Goal: Transaction & Acquisition: Obtain resource

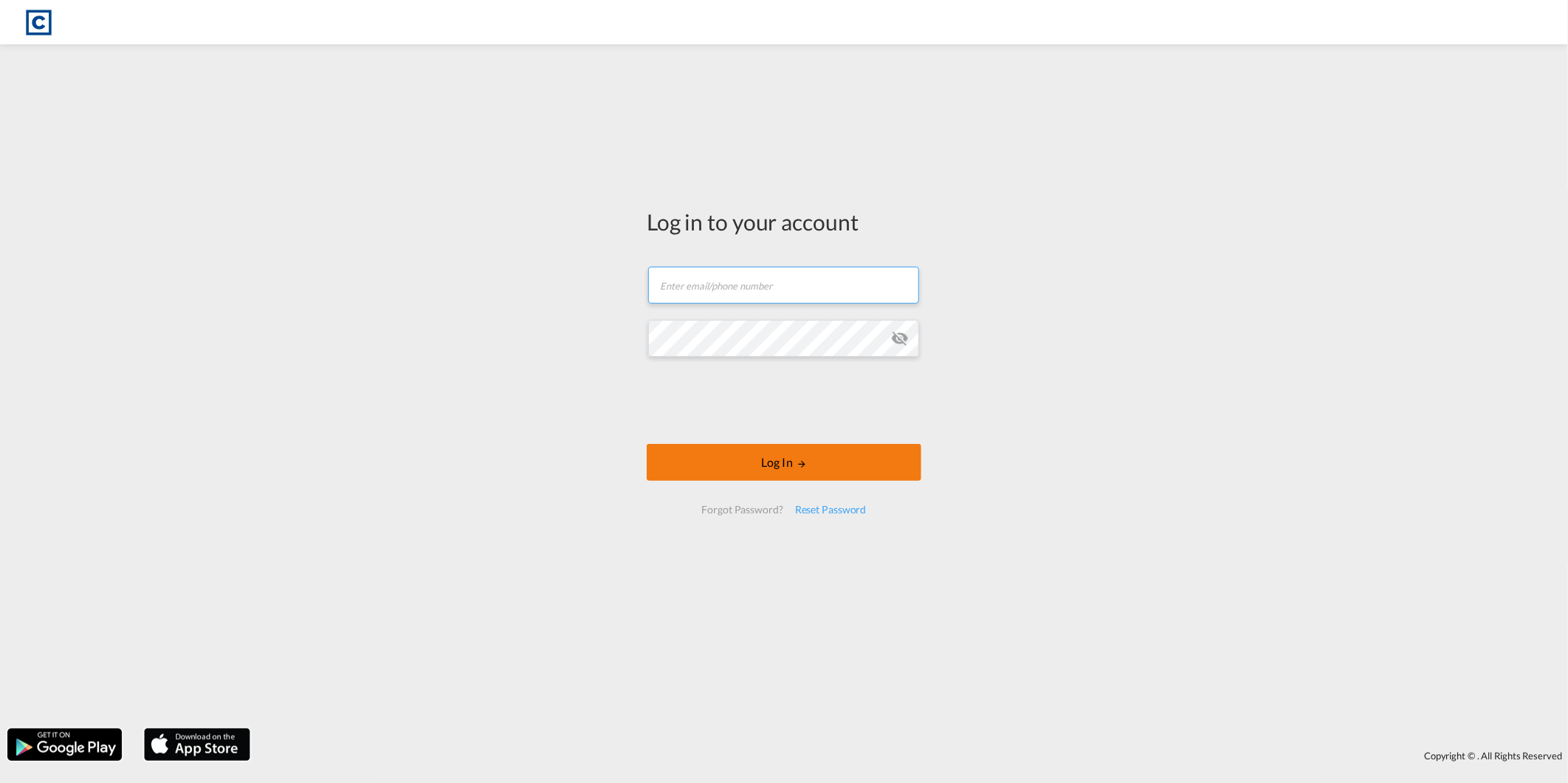
type input "[PERSON_NAME][EMAIL_ADDRESS][DOMAIN_NAME]"
click at [725, 468] on button "Log In" at bounding box center [784, 462] width 275 height 37
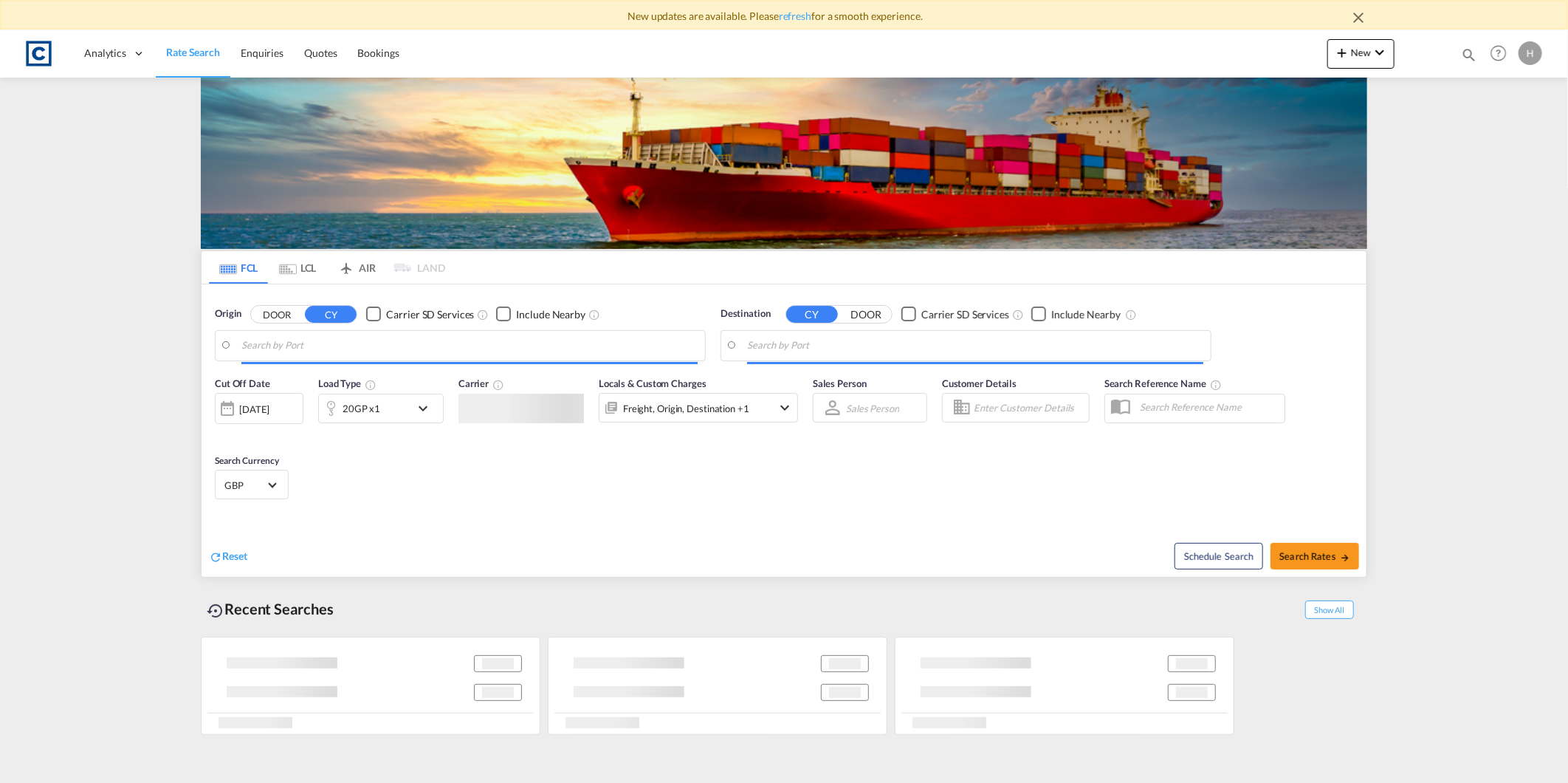
type input "GB-NG15, [GEOGRAPHIC_DATA]"
type input "[GEOGRAPHIC_DATA], [GEOGRAPHIC_DATA]"
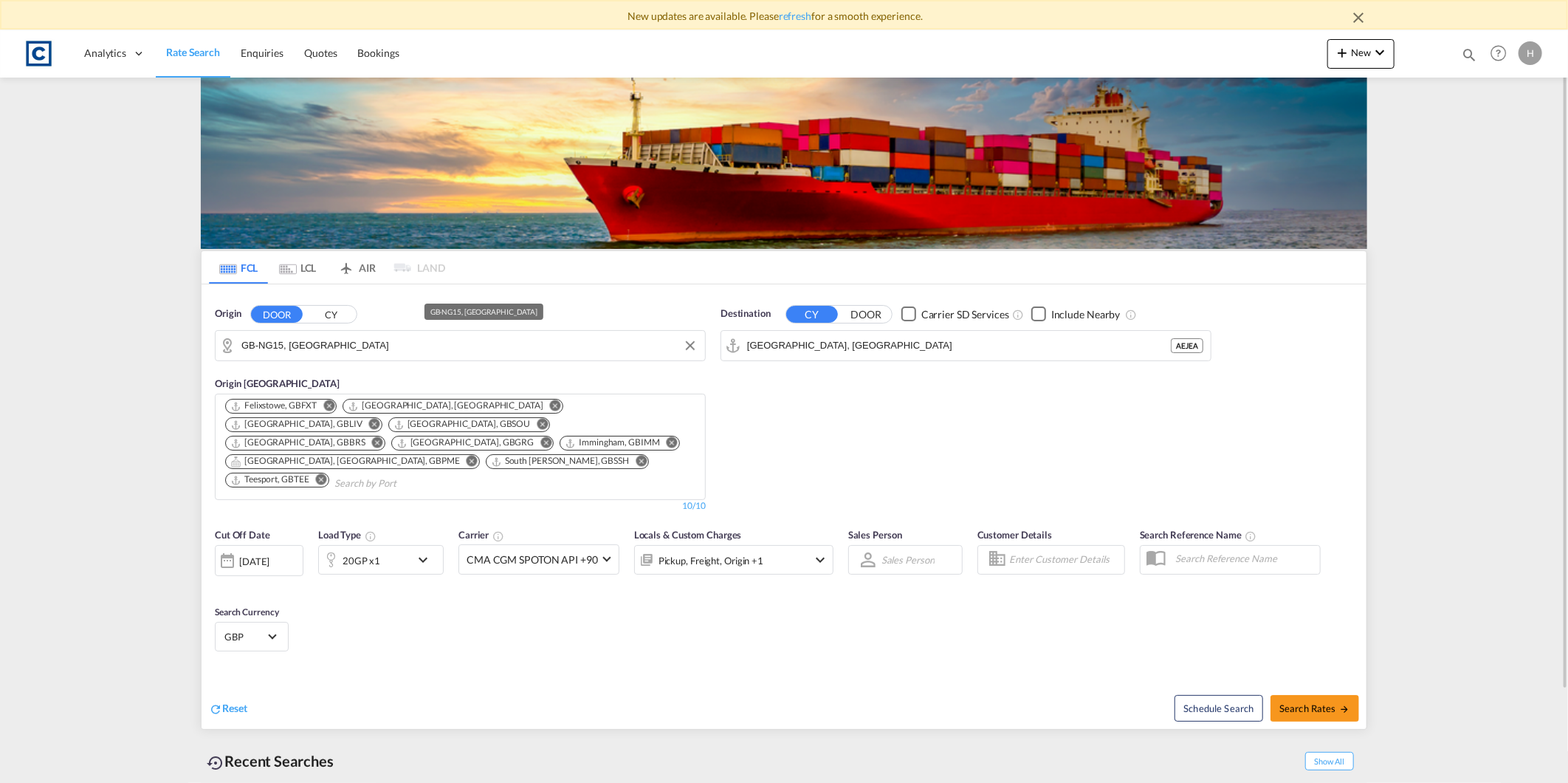
click at [330, 345] on input "GB-NG15, [GEOGRAPHIC_DATA]" at bounding box center [469, 345] width 456 height 22
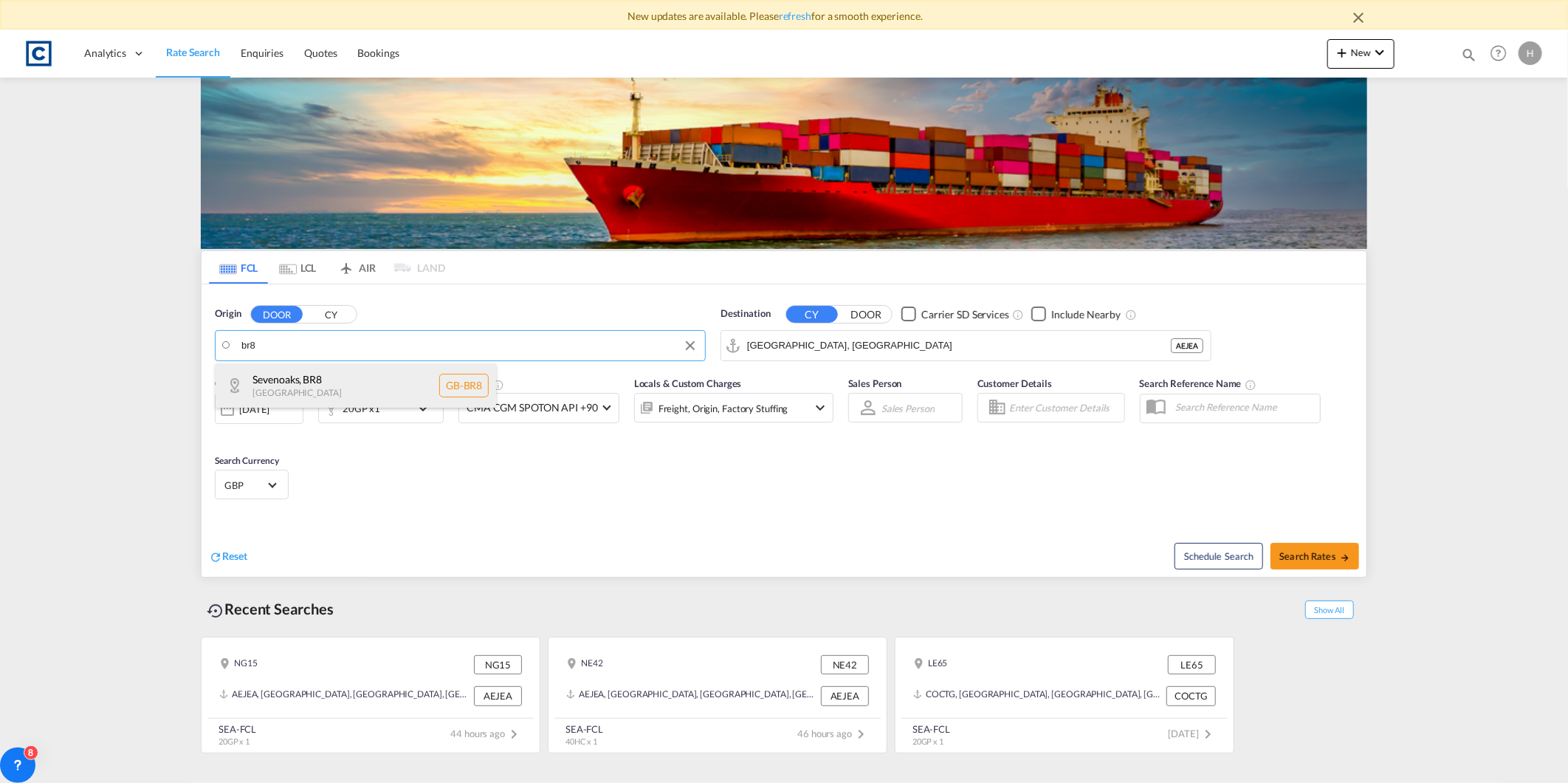
click at [322, 373] on div "Sevenoaks , BR8 [GEOGRAPHIC_DATA] [GEOGRAPHIC_DATA]-BR8" at bounding box center [356, 385] width 281 height 44
type input "GB-BR8, Sevenoaks"
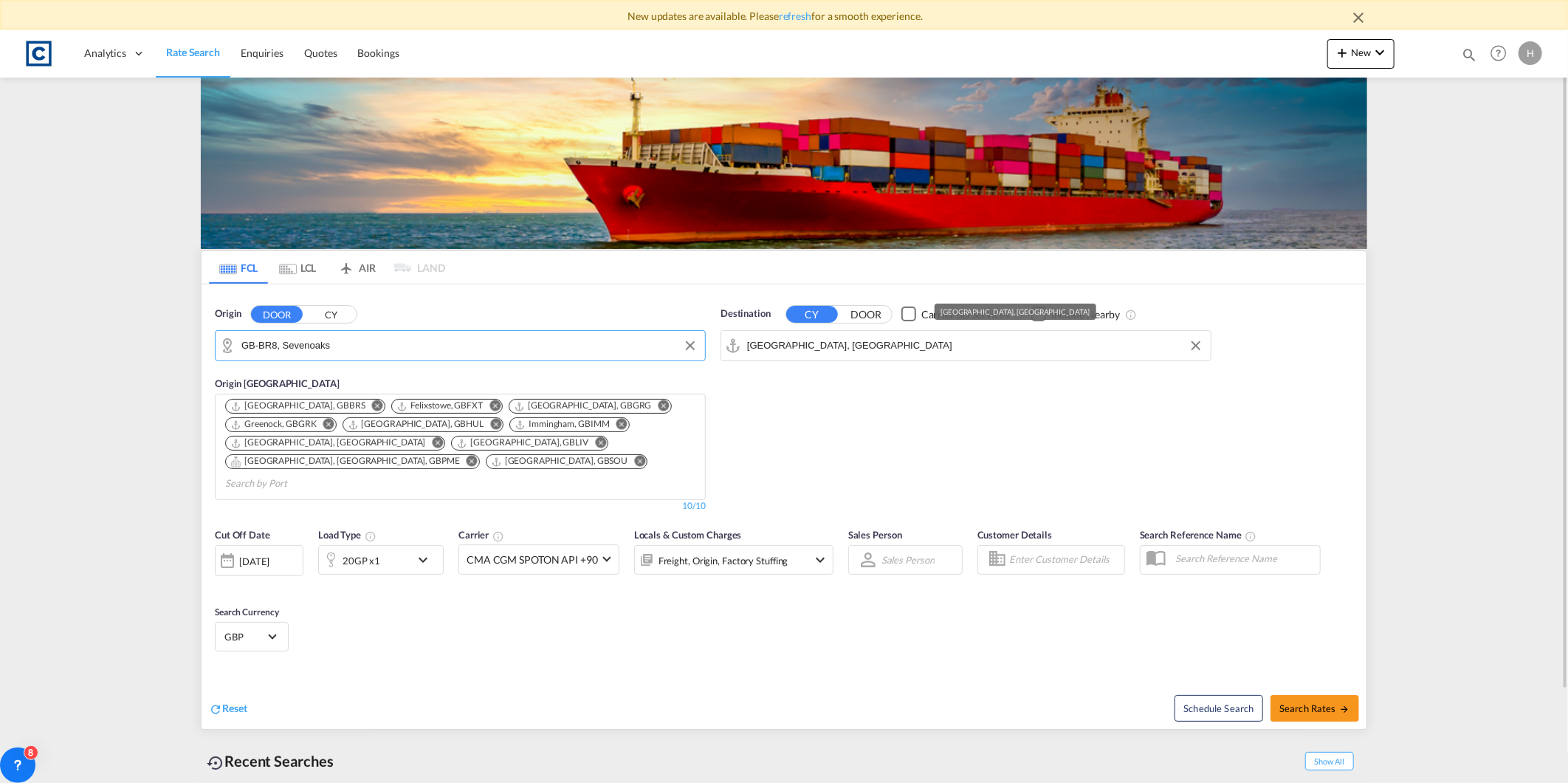
click at [859, 351] on input "[GEOGRAPHIC_DATA], [GEOGRAPHIC_DATA]" at bounding box center [974, 345] width 456 height 22
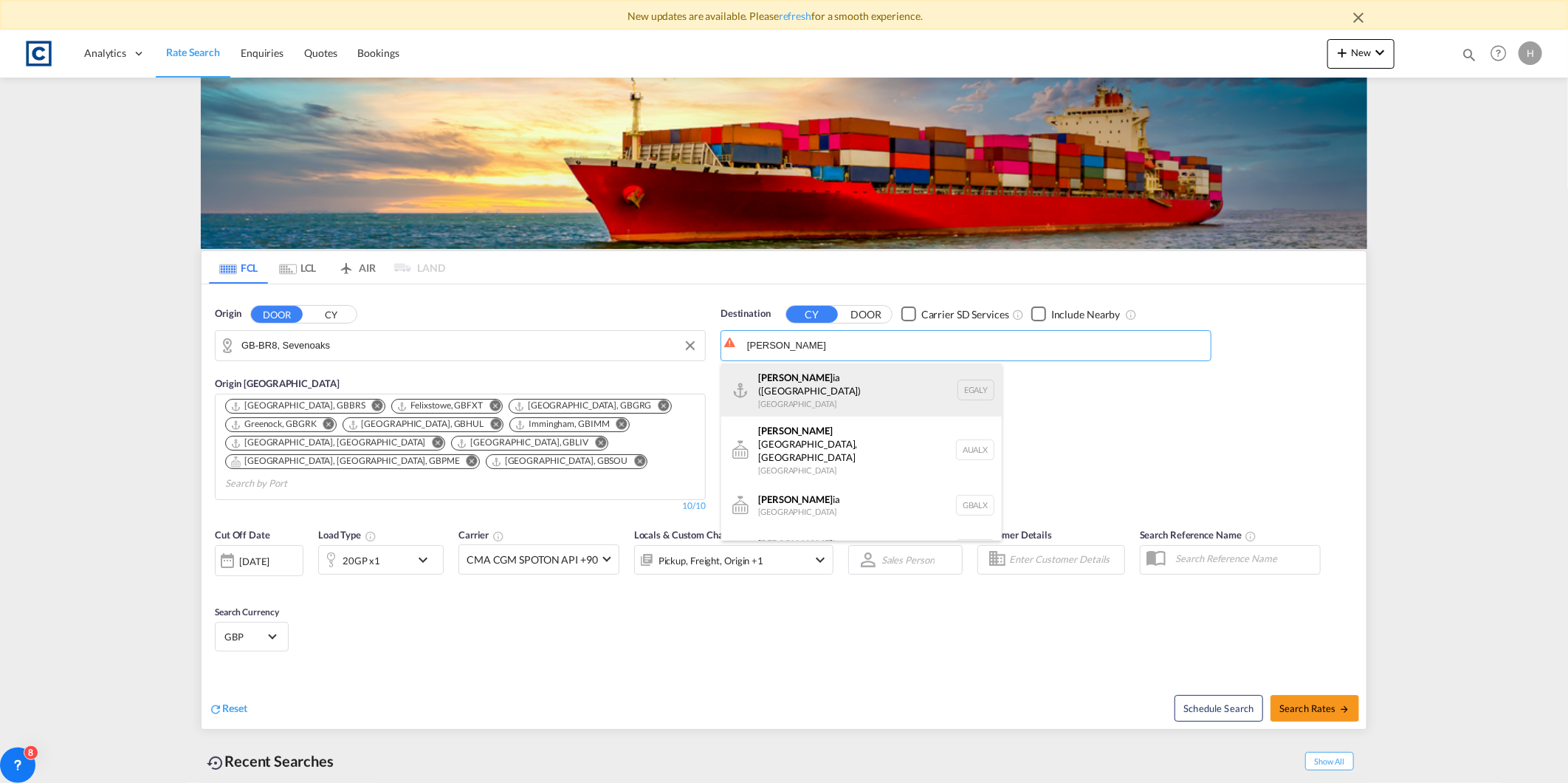
click at [845, 383] on div "[PERSON_NAME] ([PERSON_NAME]) [GEOGRAPHIC_DATA] EGALY" at bounding box center [861, 390] width 281 height 53
type input "Alexandria ([GEOGRAPHIC_DATA]), EGALY"
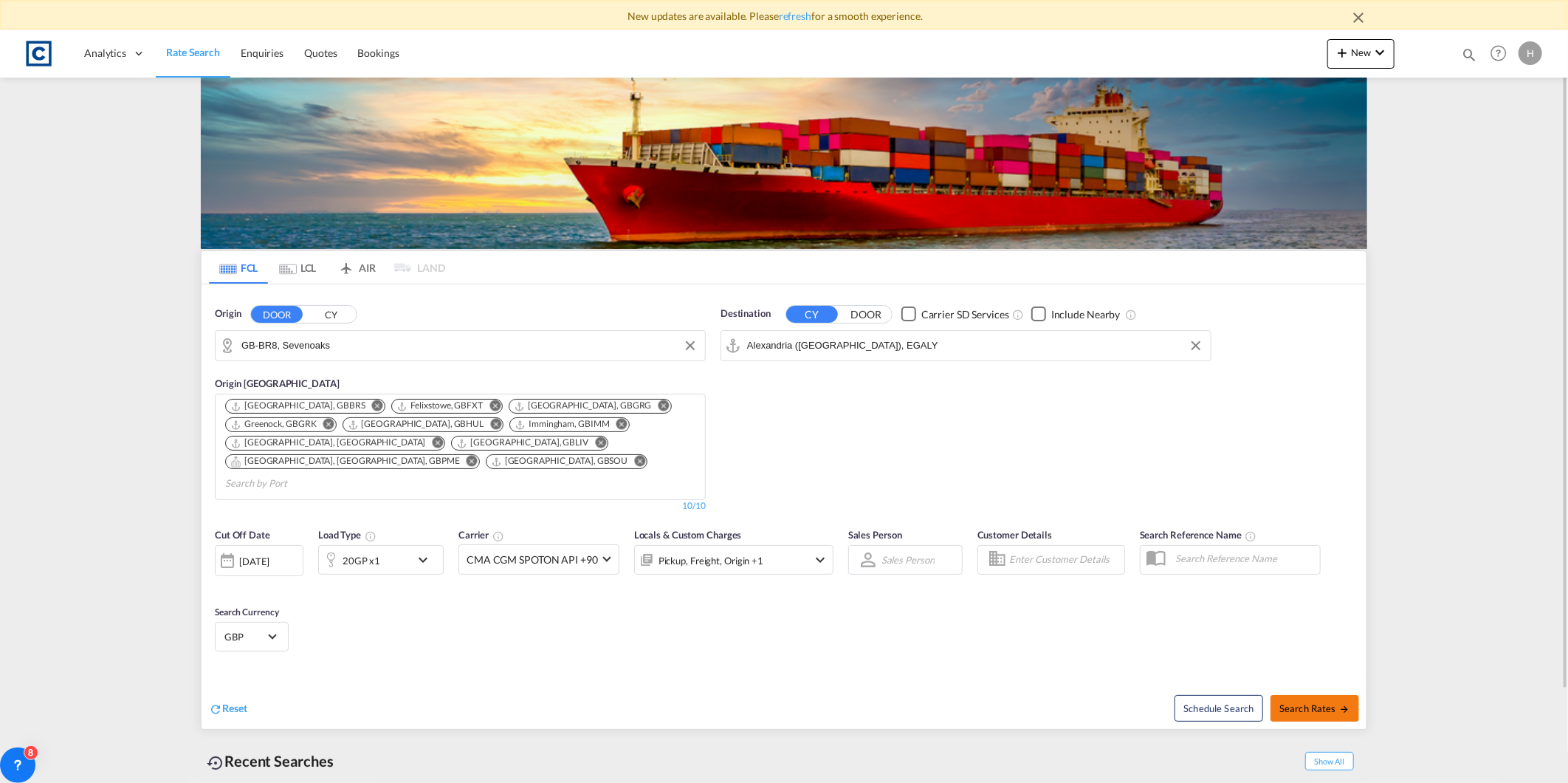
click at [1340, 704] on md-icon "icon-arrow-right" at bounding box center [1345, 709] width 10 height 10
type input "BR8 to EGALY / [DATE]"
